Goal: Check status: Check status

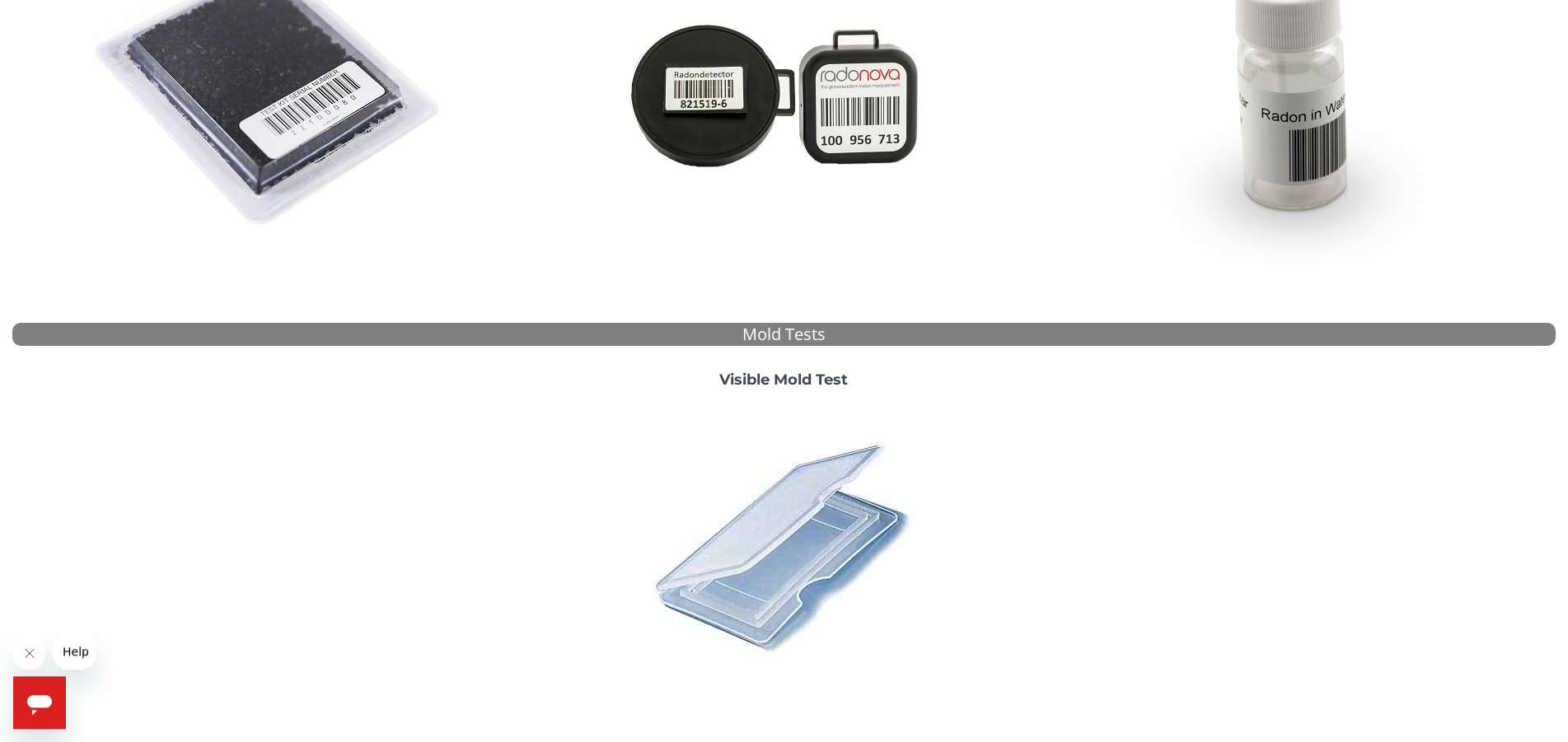
scroll to position [462, 0]
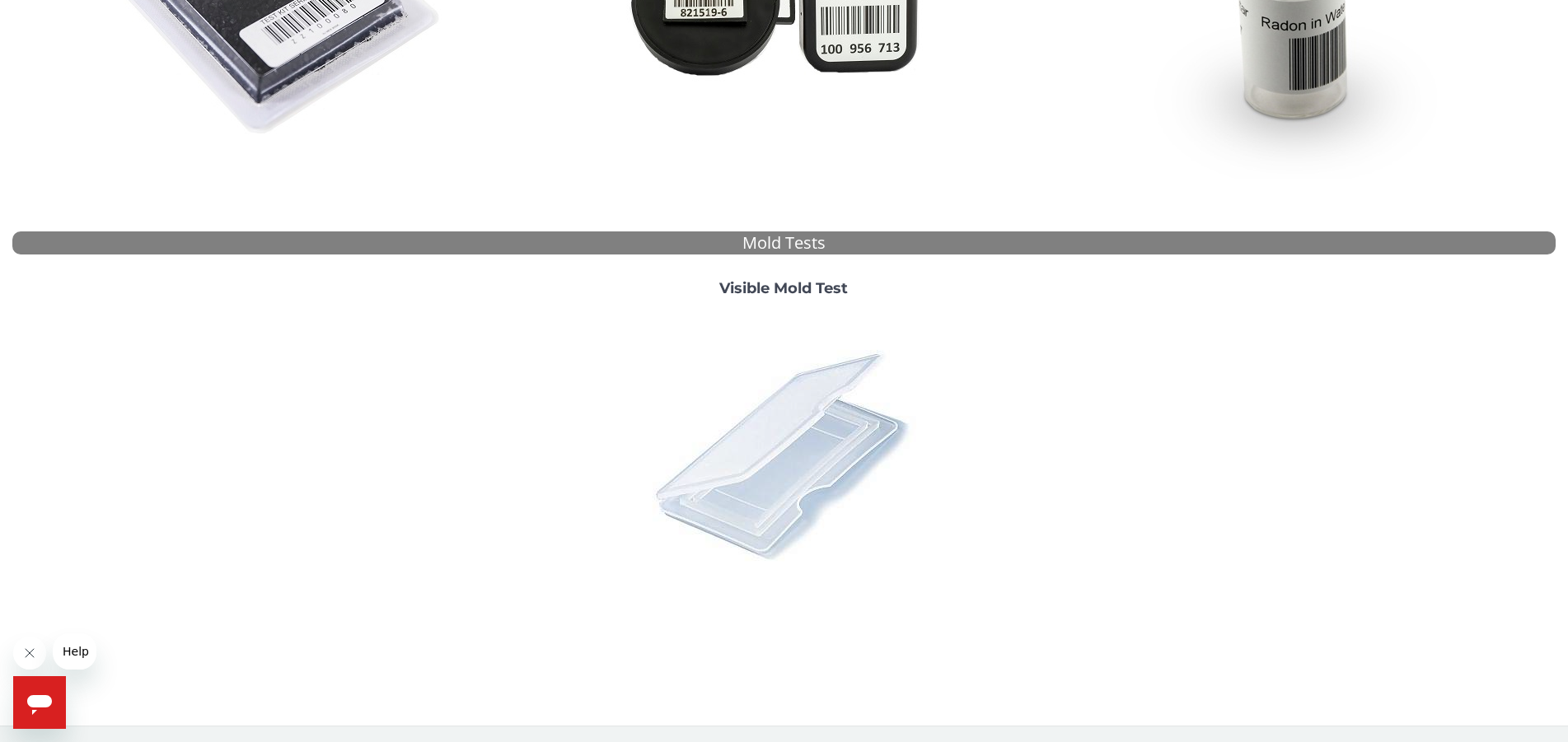
click at [769, 434] on img at bounding box center [784, 454] width 289 height 289
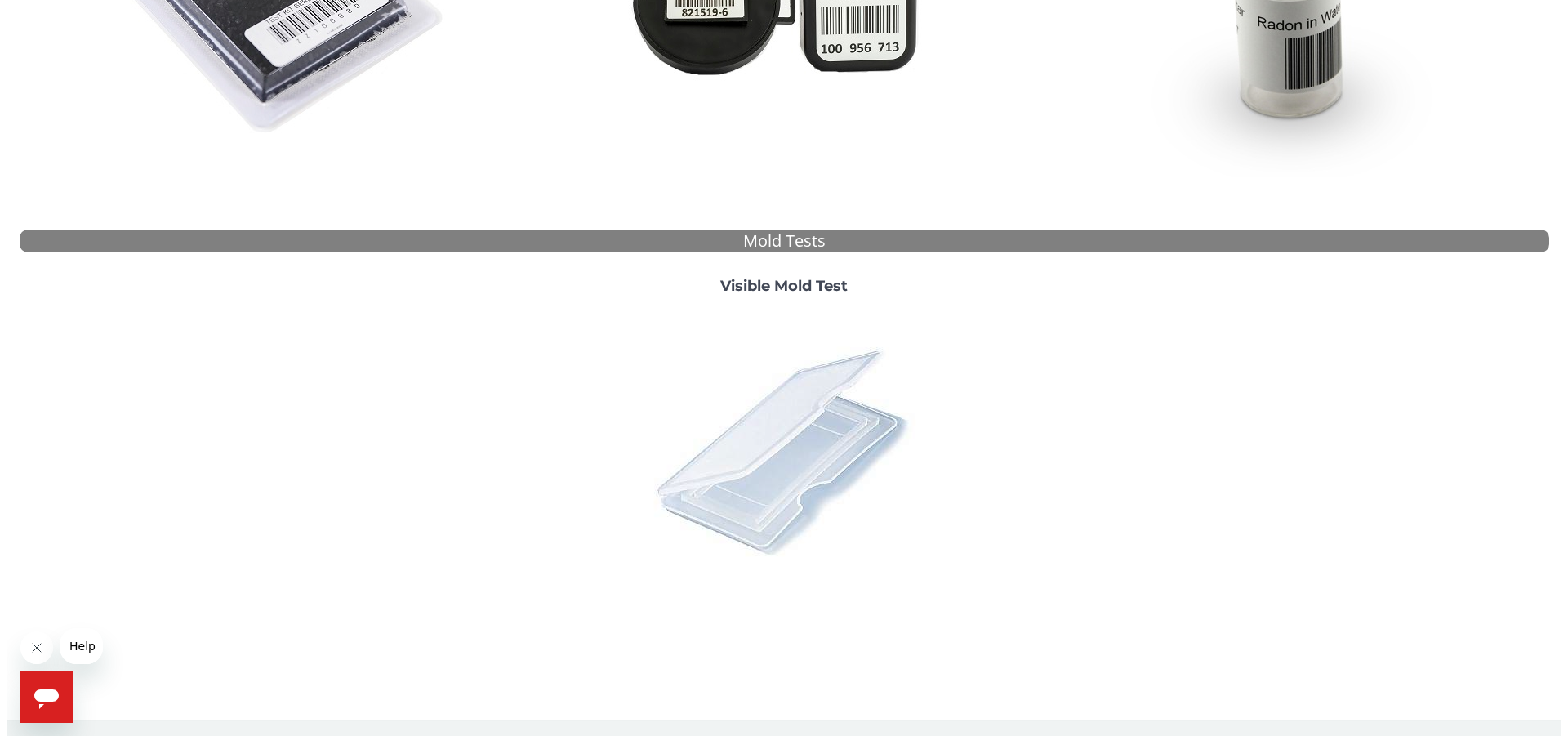
scroll to position [0, 0]
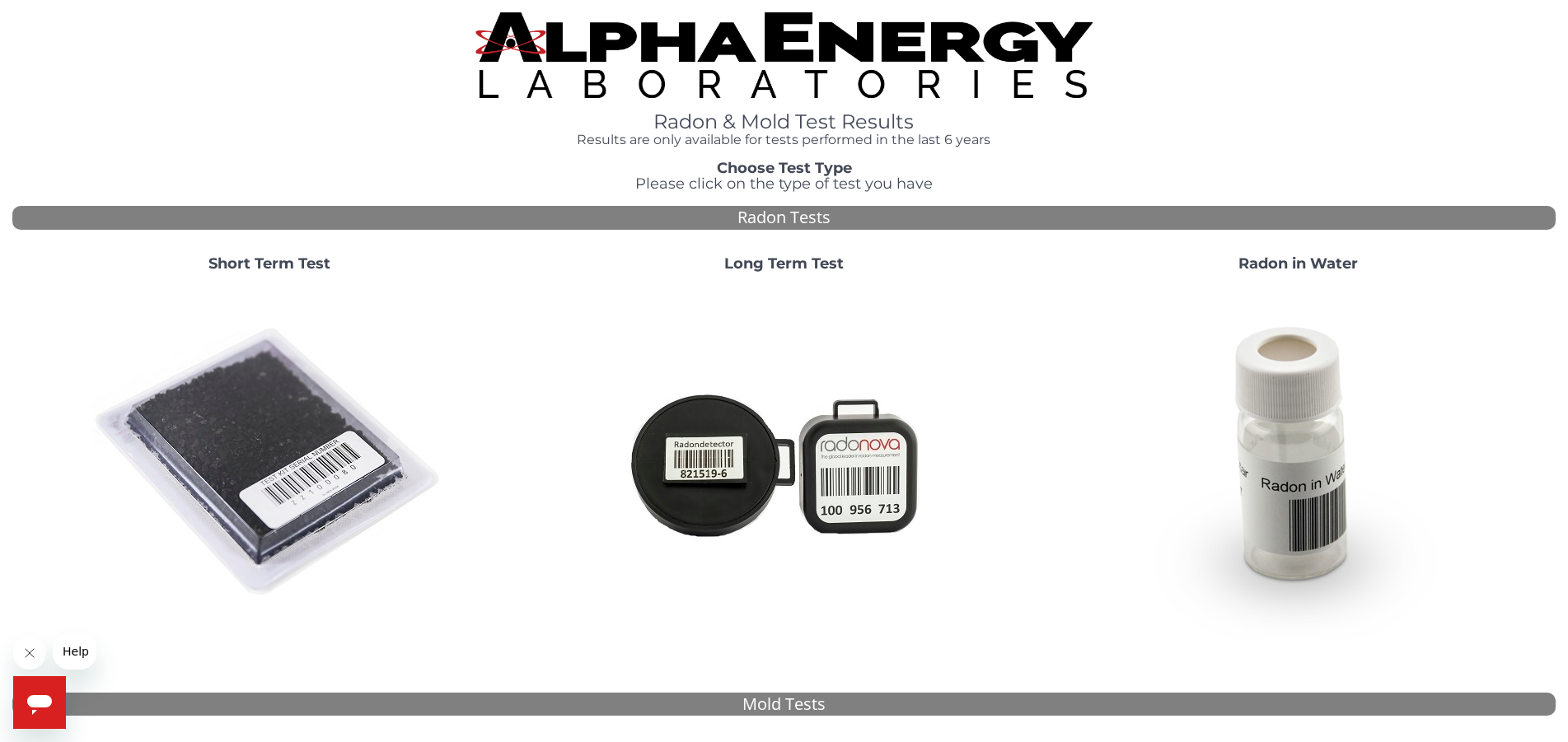
click at [765, 180] on span "Please click on the type of test you have" at bounding box center [784, 184] width 298 height 18
click at [781, 167] on strong "Choose Test Type" at bounding box center [784, 168] width 135 height 18
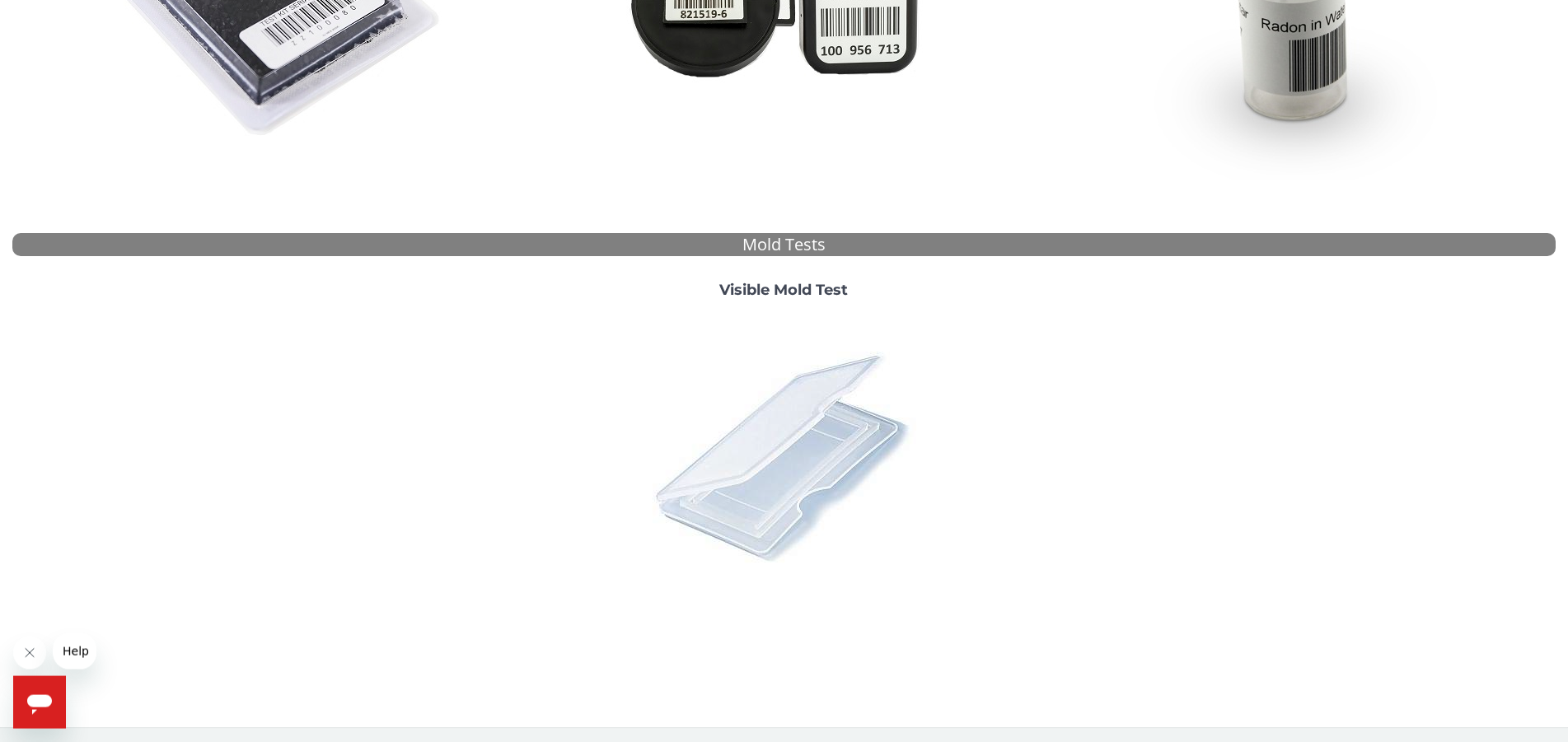
scroll to position [462, 0]
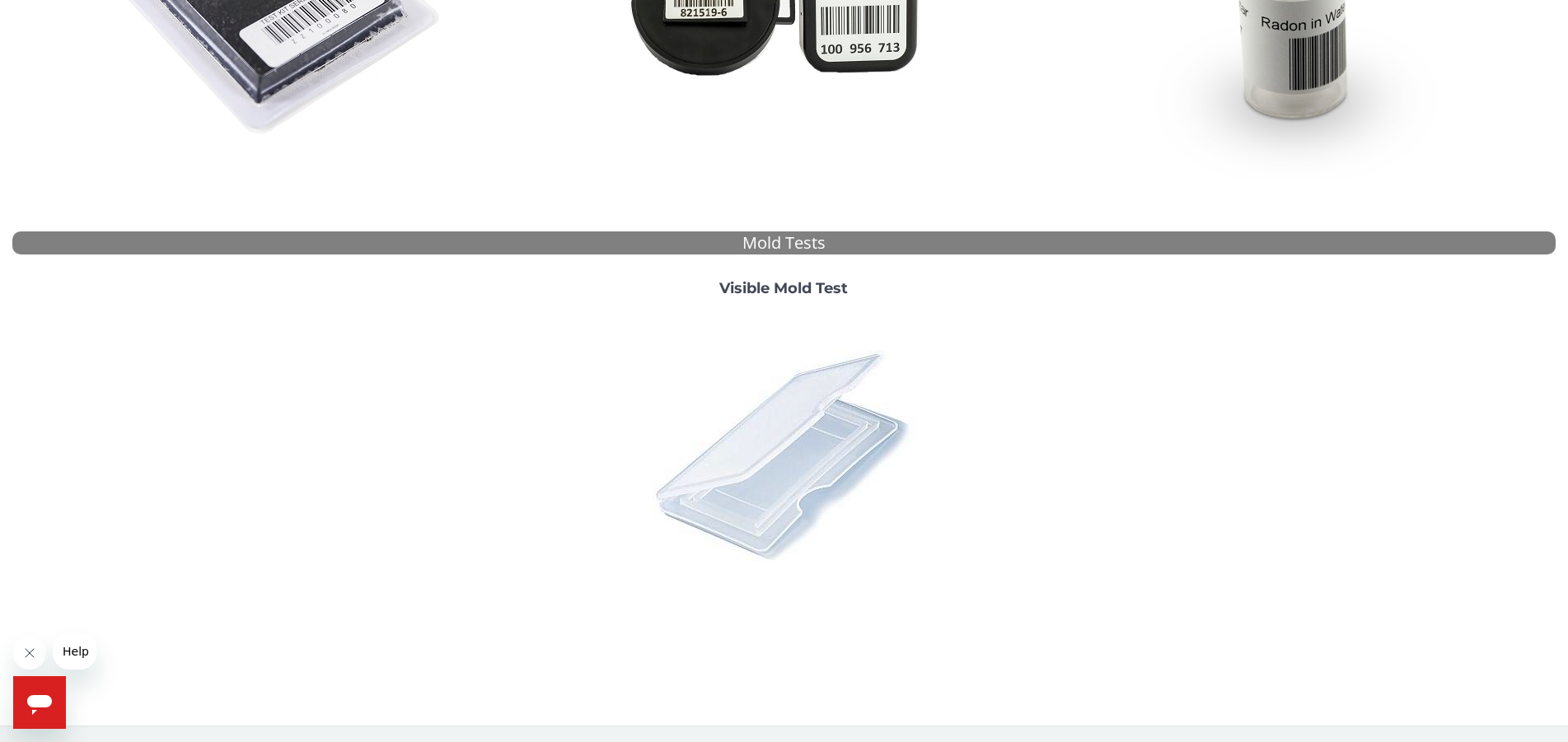
click at [751, 498] on img at bounding box center [784, 454] width 289 height 289
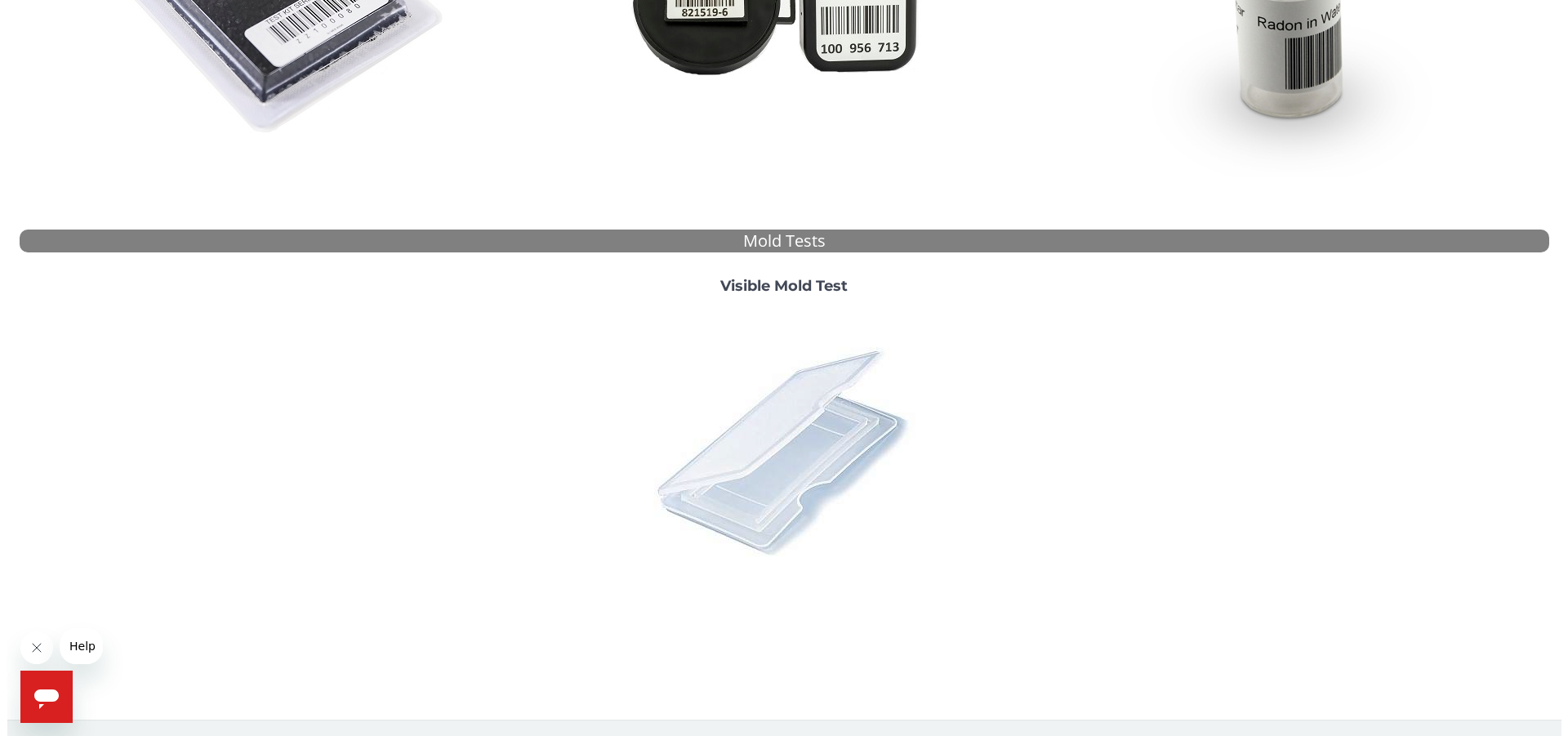
scroll to position [0, 0]
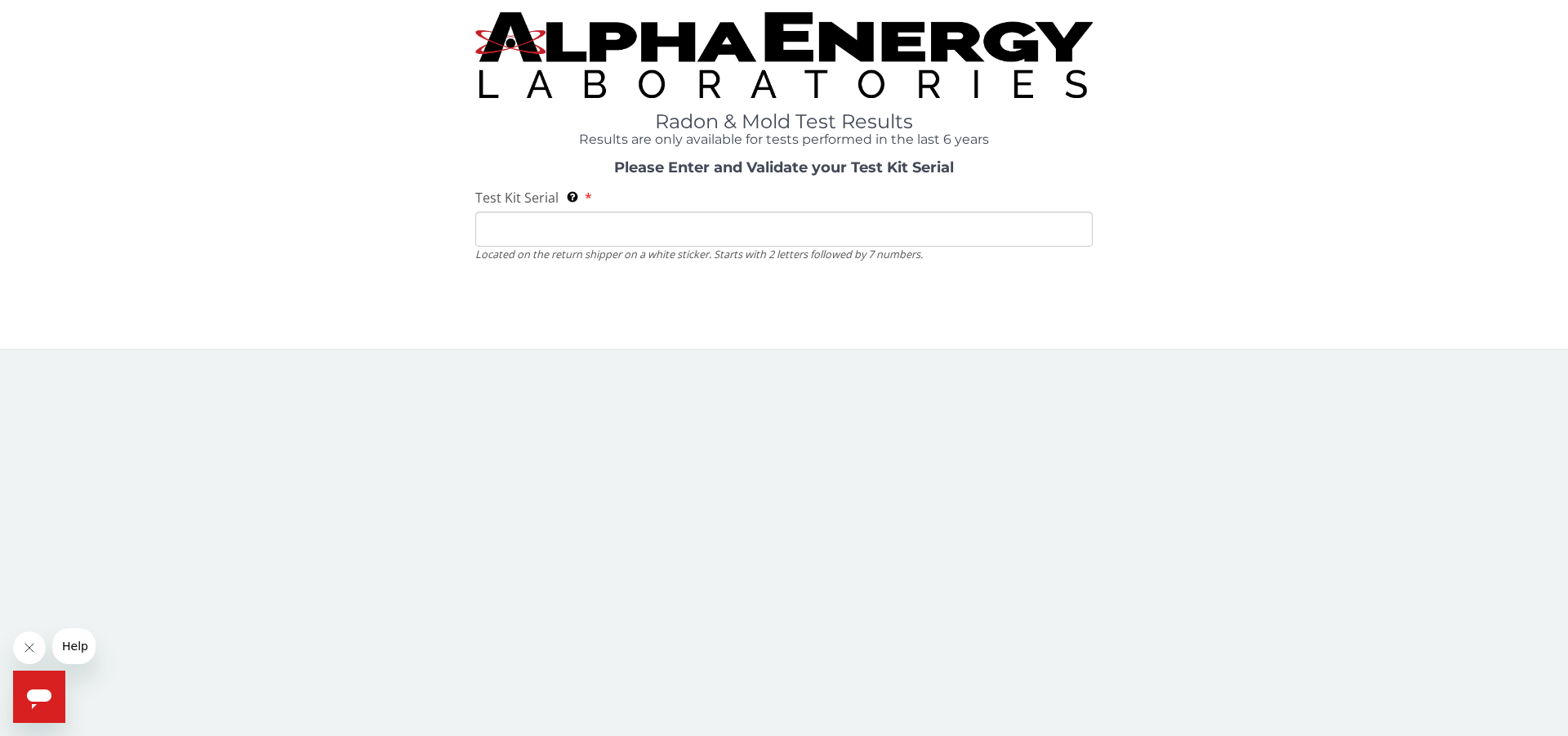
click at [677, 235] on input "Test Kit Serial Located on the return shipper on a white sticker. Starts with 2…" at bounding box center [784, 229] width 618 height 35
paste input "ML203542"
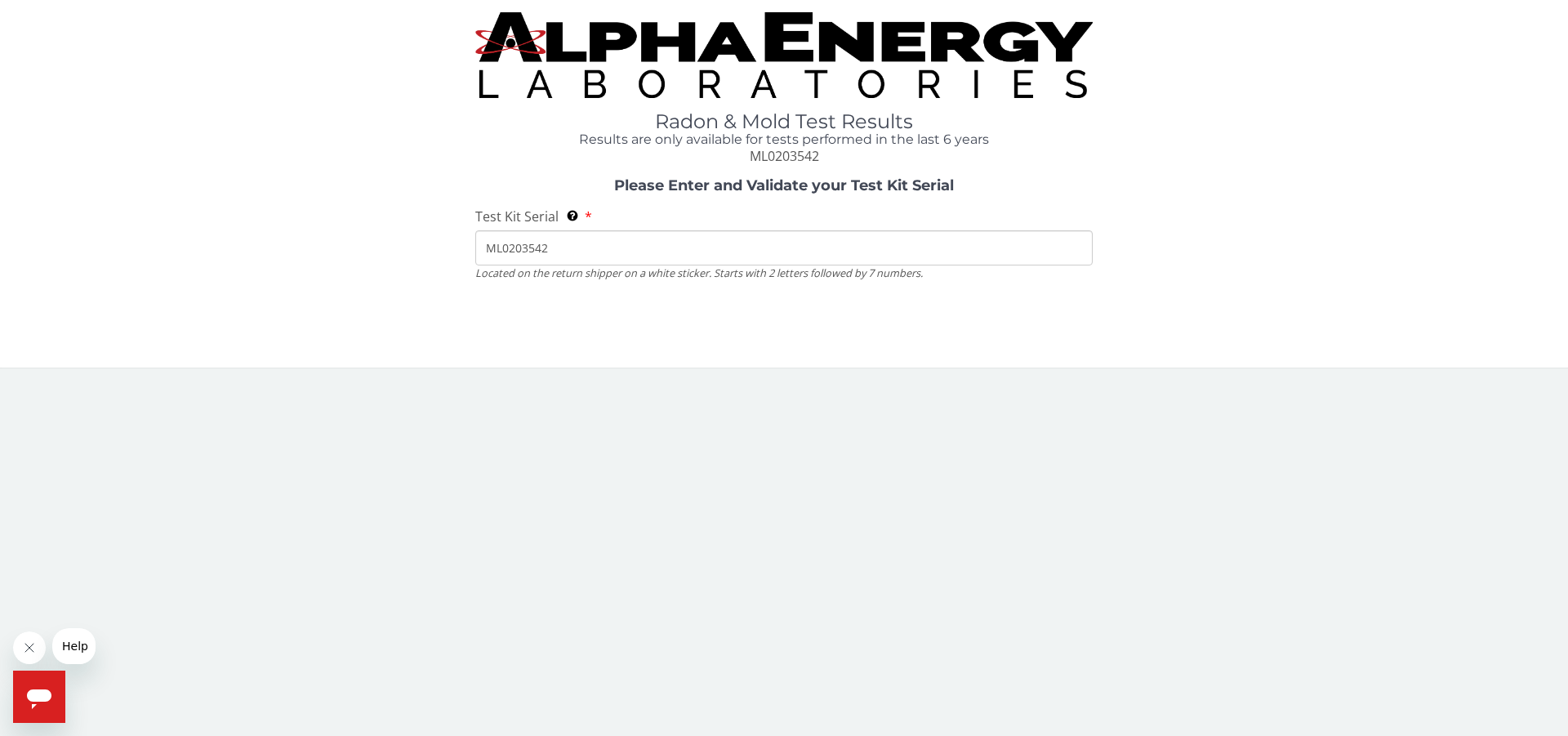
drag, startPoint x: 499, startPoint y: 248, endPoint x: 422, endPoint y: 248, distance: 77.0
click at [476, 248] on input "ML0203542" at bounding box center [784, 248] width 618 height 35
click at [579, 241] on input "ML0203542" at bounding box center [784, 248] width 618 height 35
click at [501, 245] on input "ML0203542" at bounding box center [784, 248] width 618 height 35
type input "ML2035420"
